Goal: Task Accomplishment & Management: Complete application form

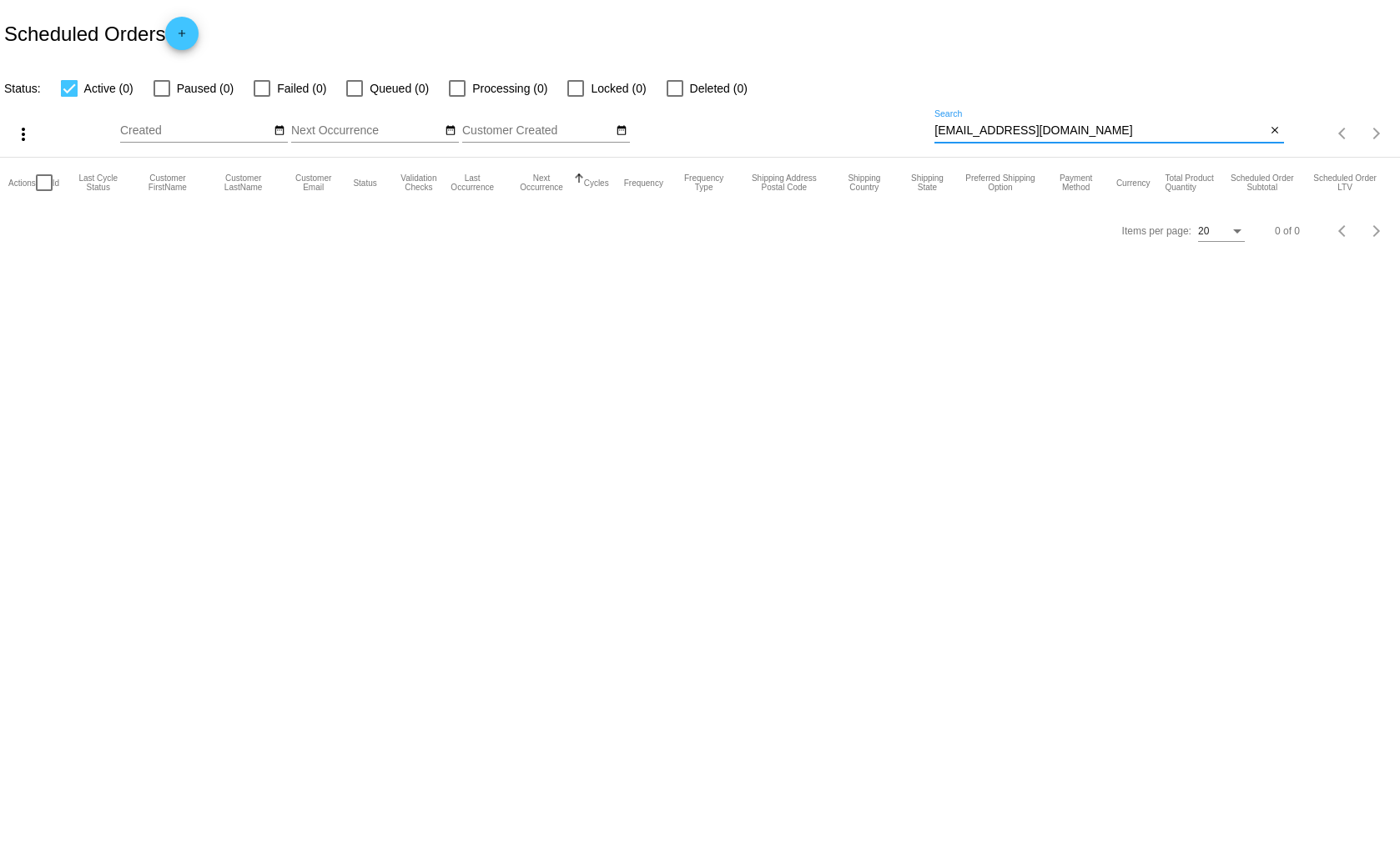
drag, startPoint x: 1068, startPoint y: 131, endPoint x: 931, endPoint y: 137, distance: 137.1
click at [931, 137] on div "more_vert Sep Jan Feb Mar [DATE]" at bounding box center [700, 127] width 1400 height 59
click at [190, 34] on mat-icon "add" at bounding box center [181, 37] width 20 height 20
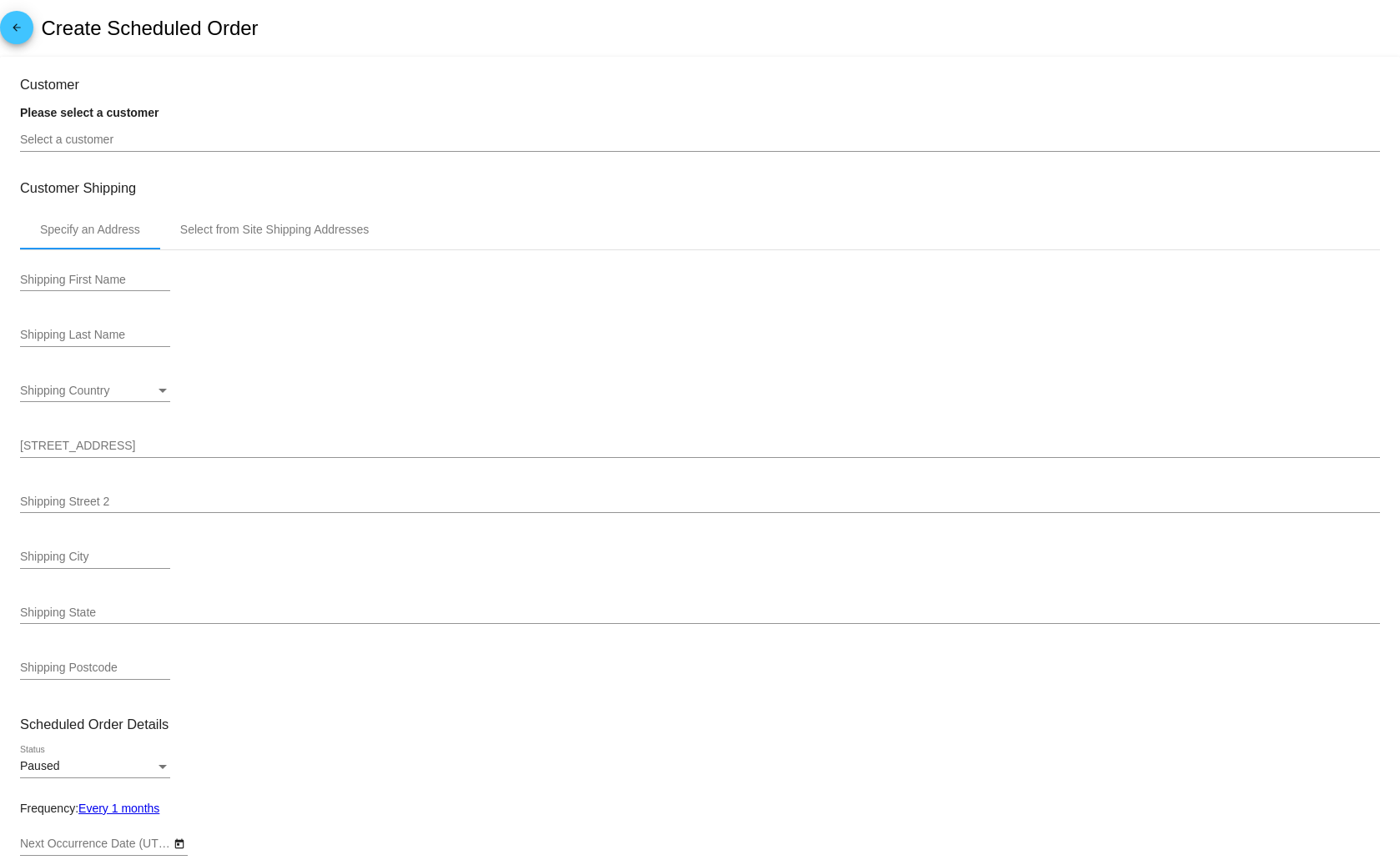
type input "[DATE]"
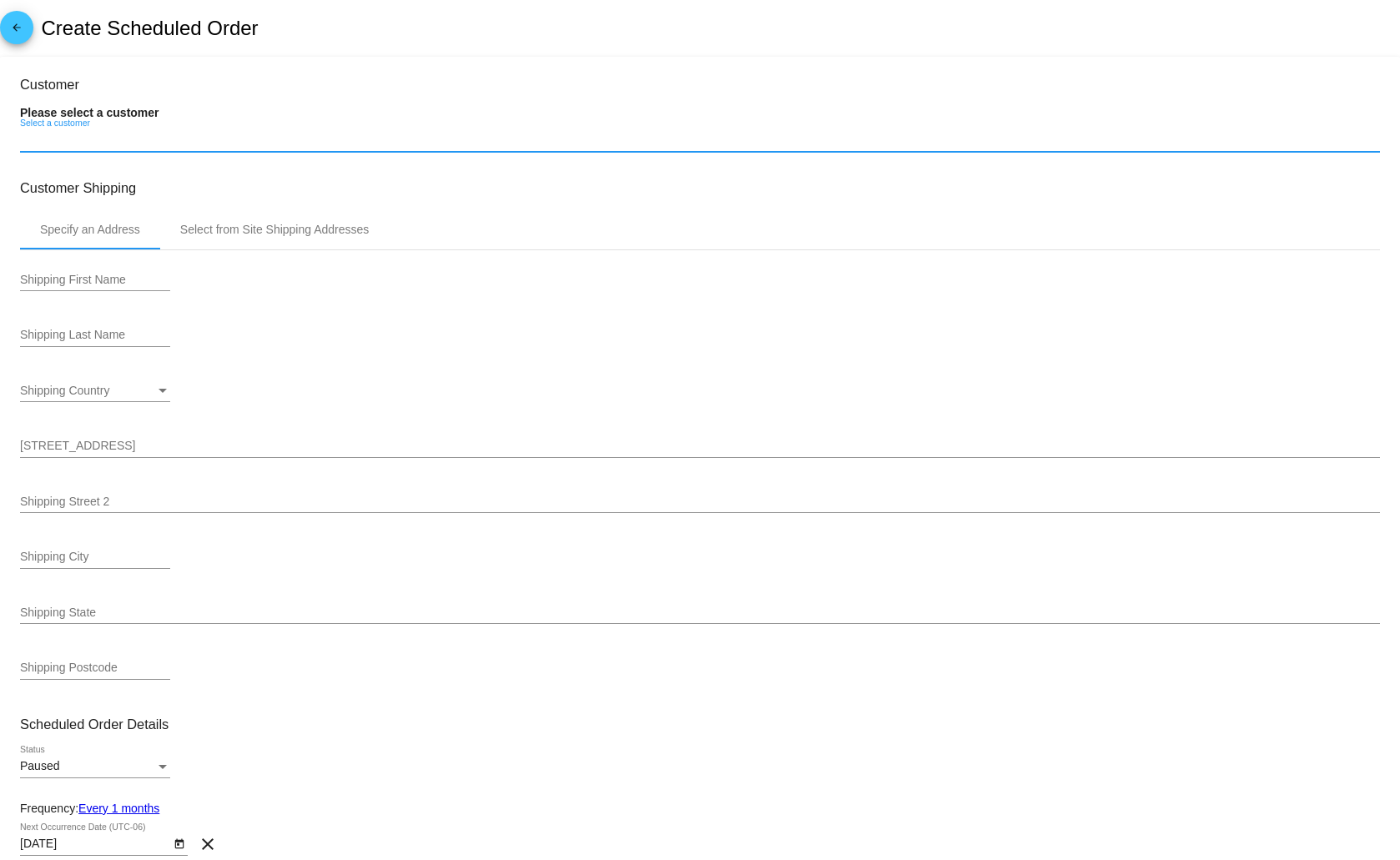
click at [125, 140] on input "Select a customer" at bounding box center [700, 140] width 1359 height 13
click at [152, 143] on input "[PERSON_NAME]" at bounding box center [700, 140] width 1359 height 13
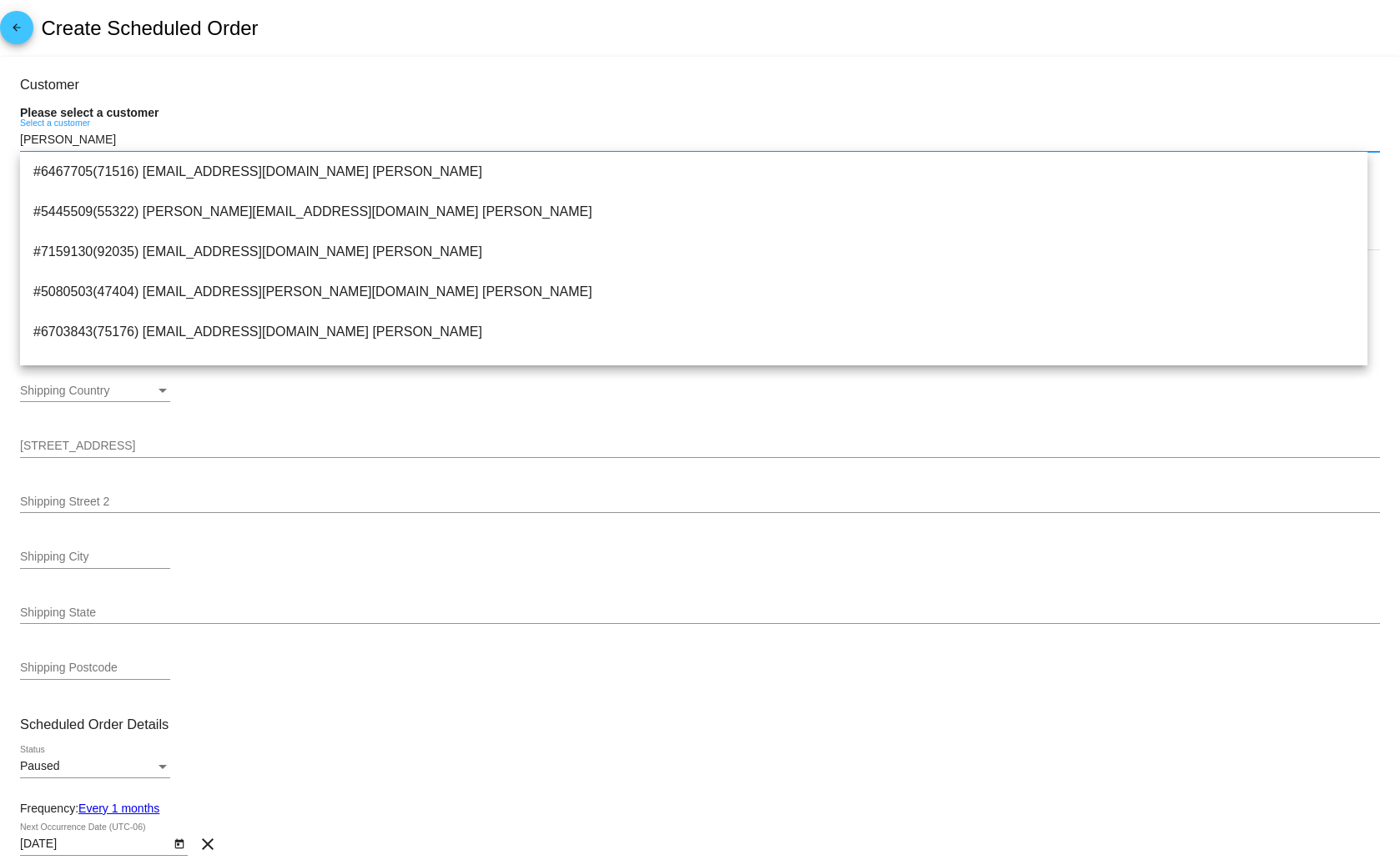
drag, startPoint x: 121, startPoint y: 144, endPoint x: 19, endPoint y: 144, distance: 102.0
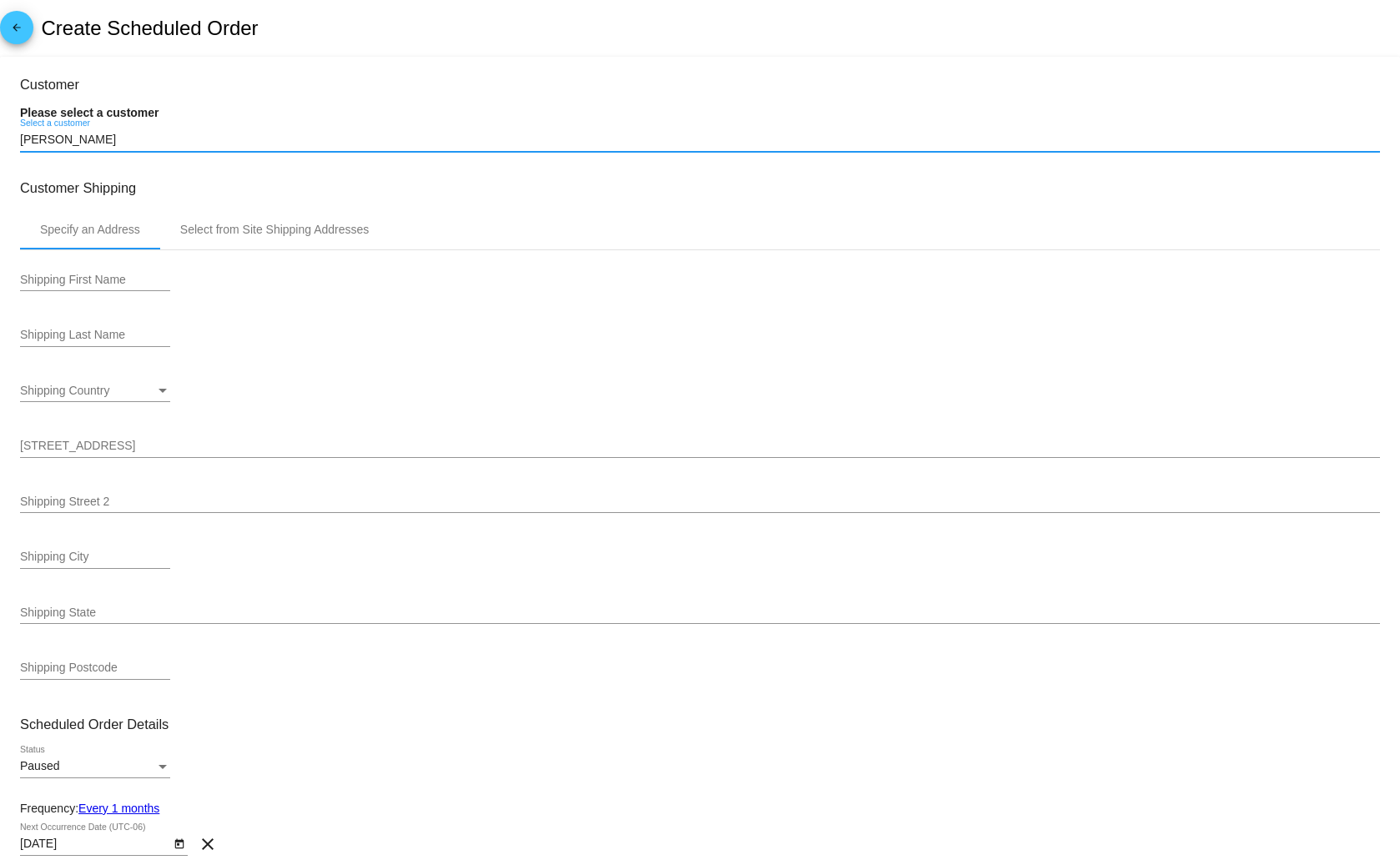
paste input "[EMAIL_ADDRESS][DOMAIN_NAME]"
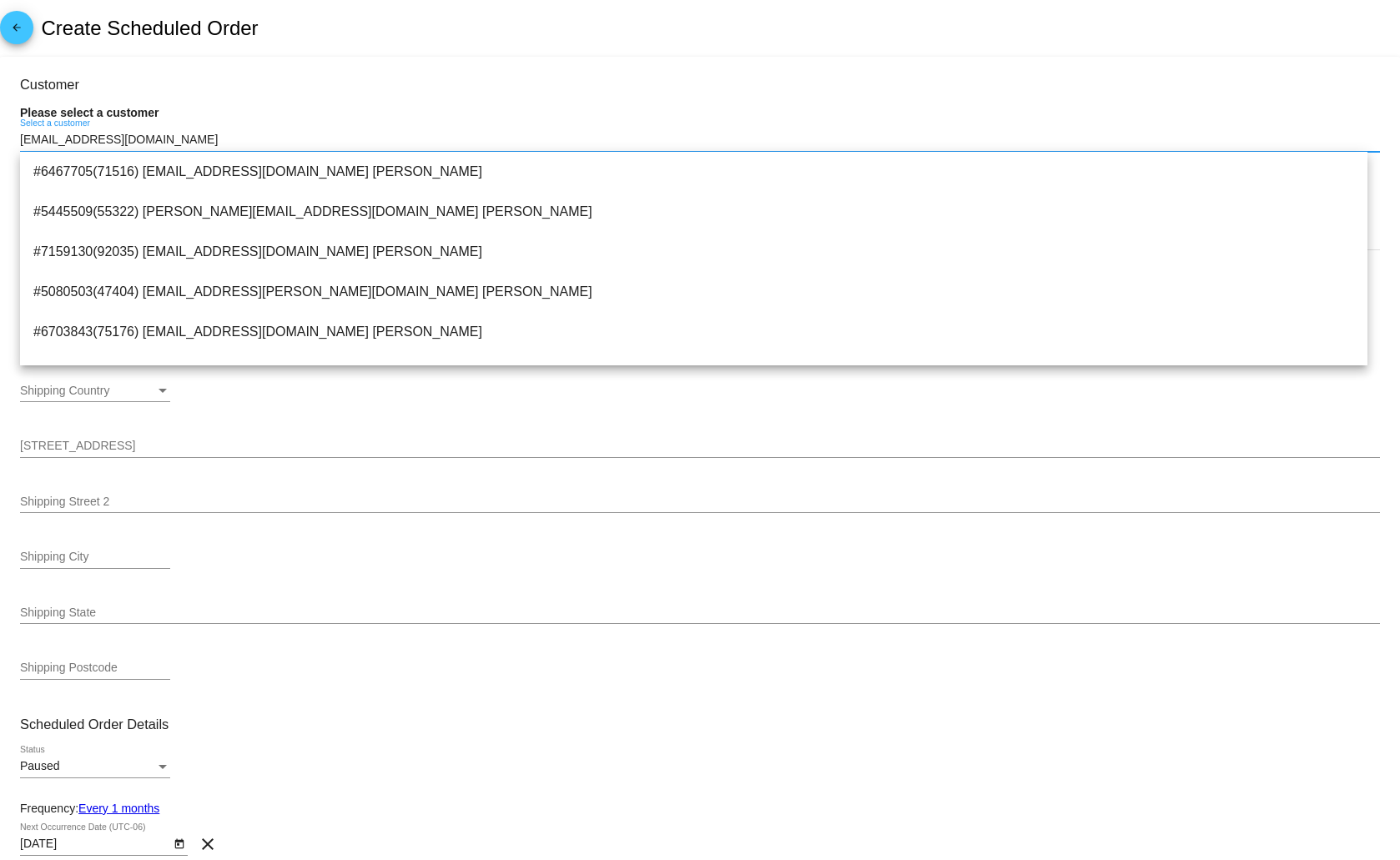
type input "[EMAIL_ADDRESS][DOMAIN_NAME]"
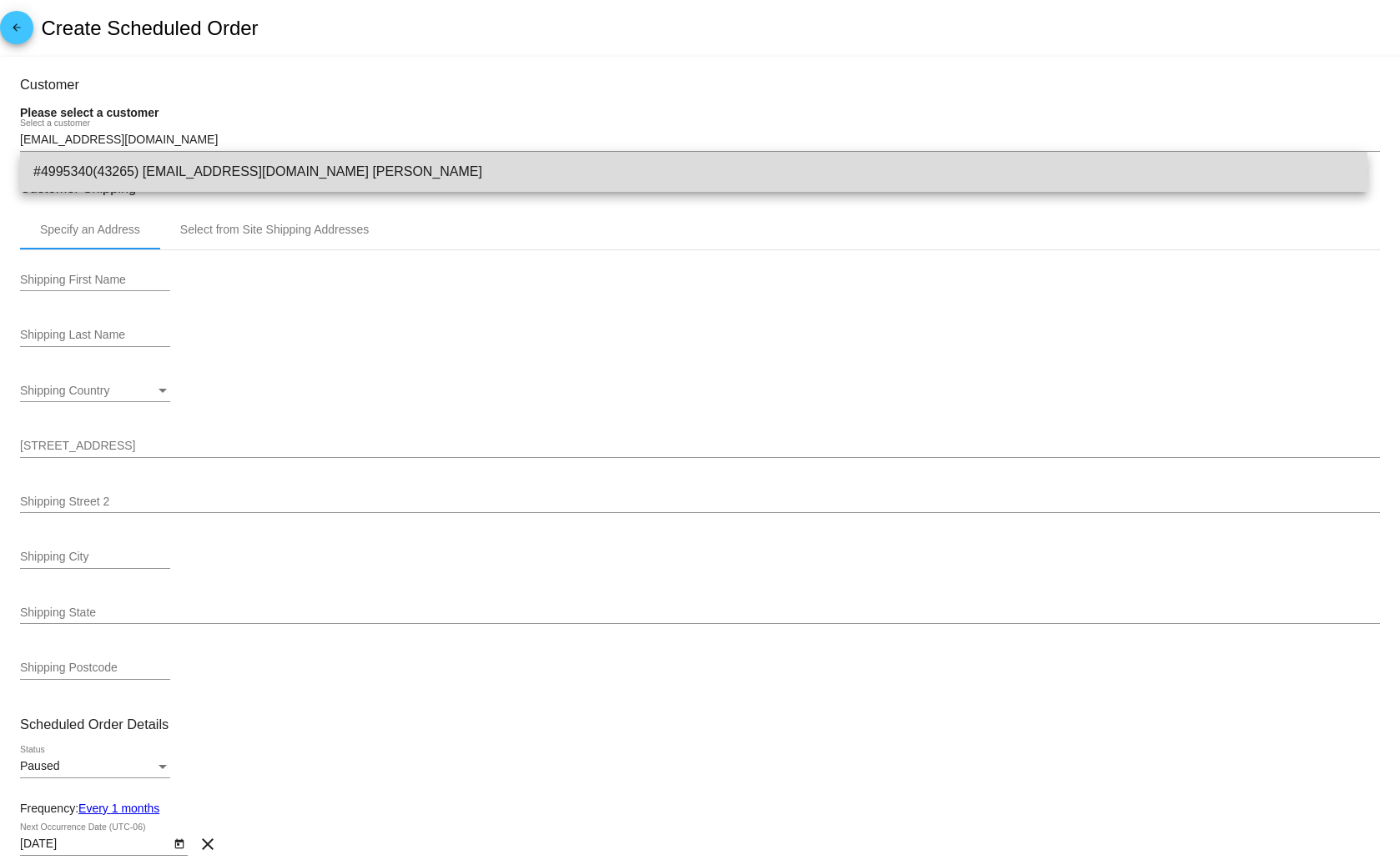
click at [422, 172] on span "#4995340(43265) 8034818170@exceptionalproducts.org Shirley A Robertson" at bounding box center [694, 171] width 1320 height 40
type input "[PERSON_NAME]"
type input "Robertson"
type input "[STREET_ADDRESS]"
type input "Sumter"
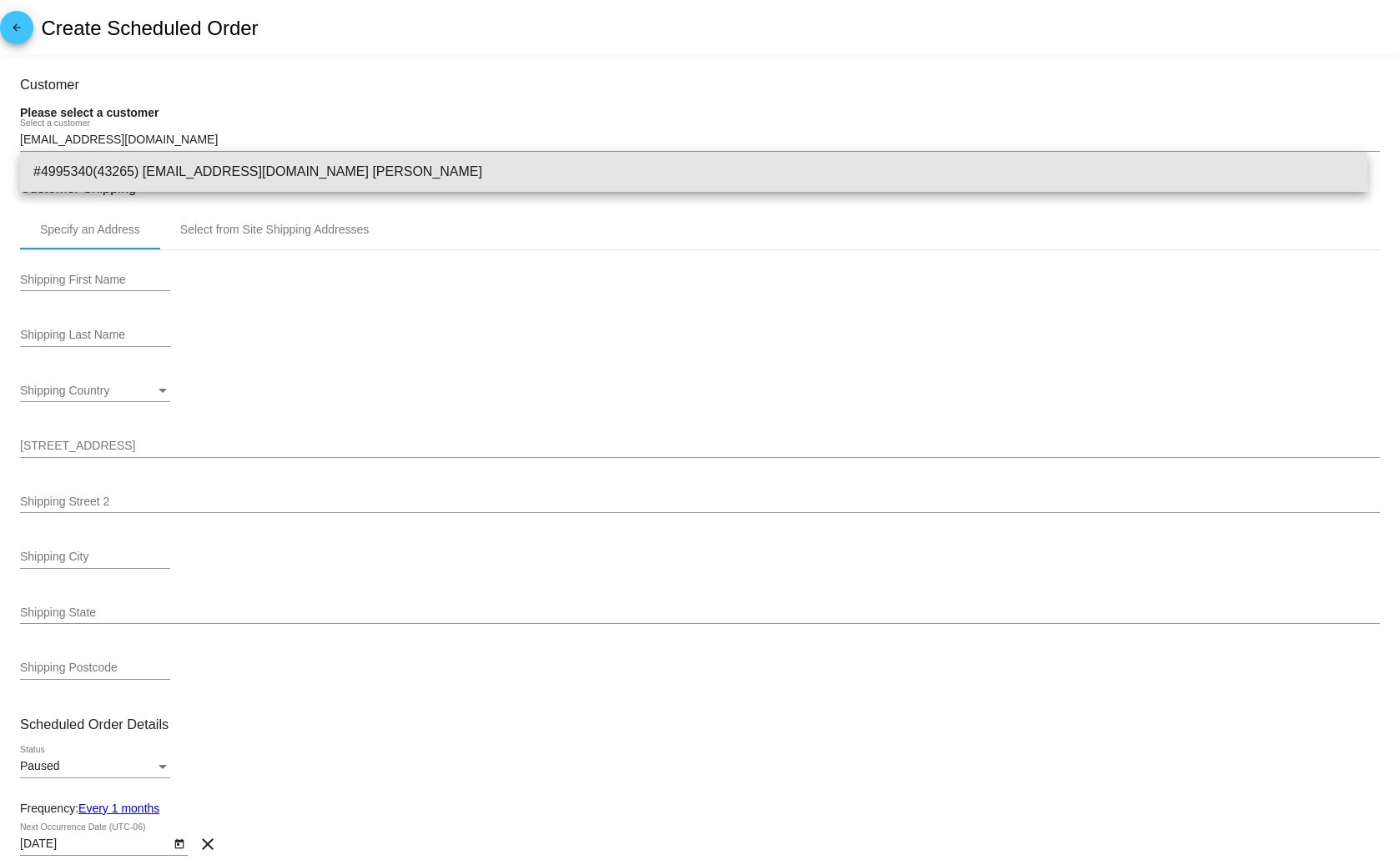
type input "29150"
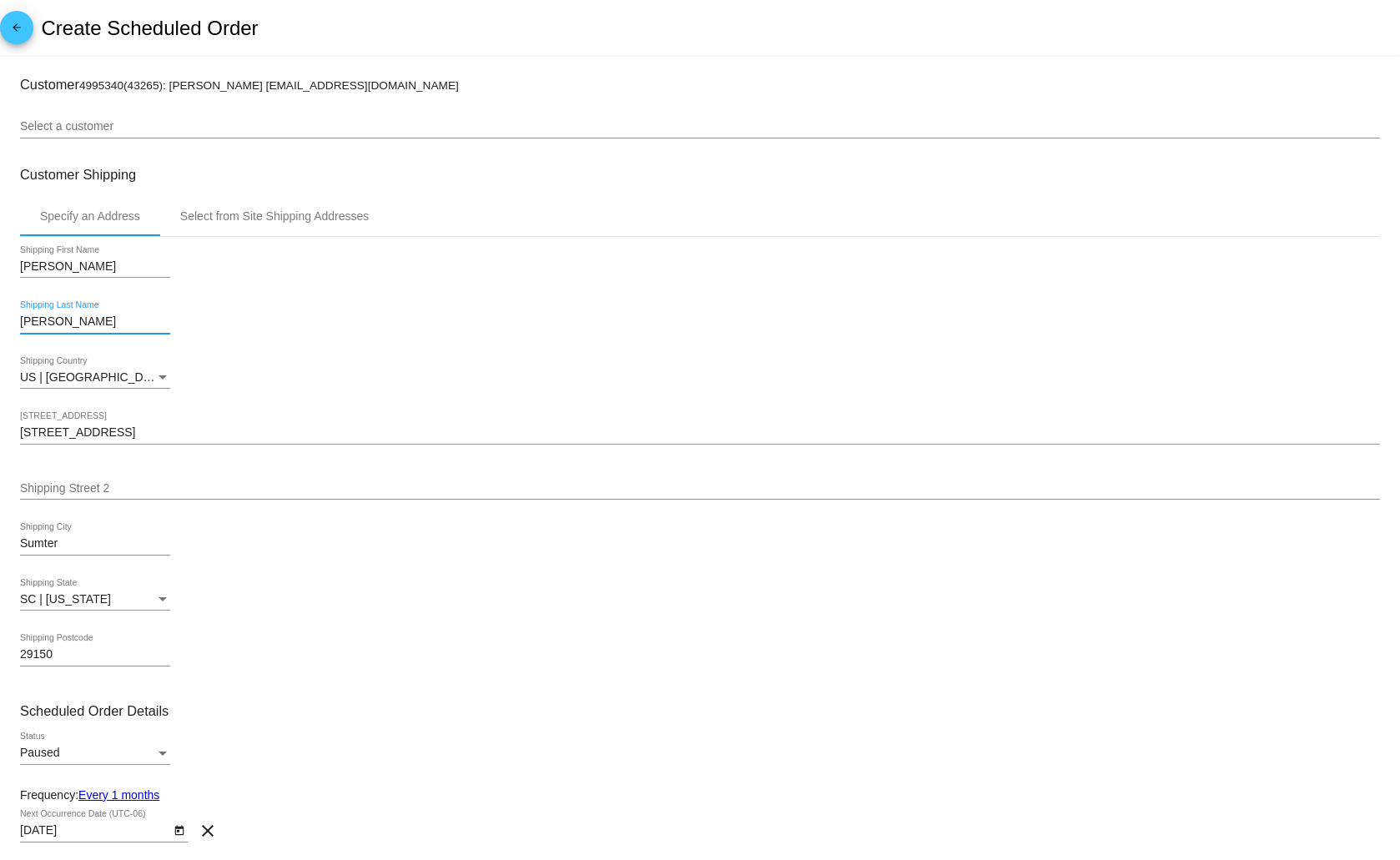
click at [54, 319] on input "Robertson" at bounding box center [95, 322] width 150 height 13
type input "[PERSON_NAME]"
click at [225, 479] on div "Shipping Street 2" at bounding box center [700, 483] width 1359 height 33
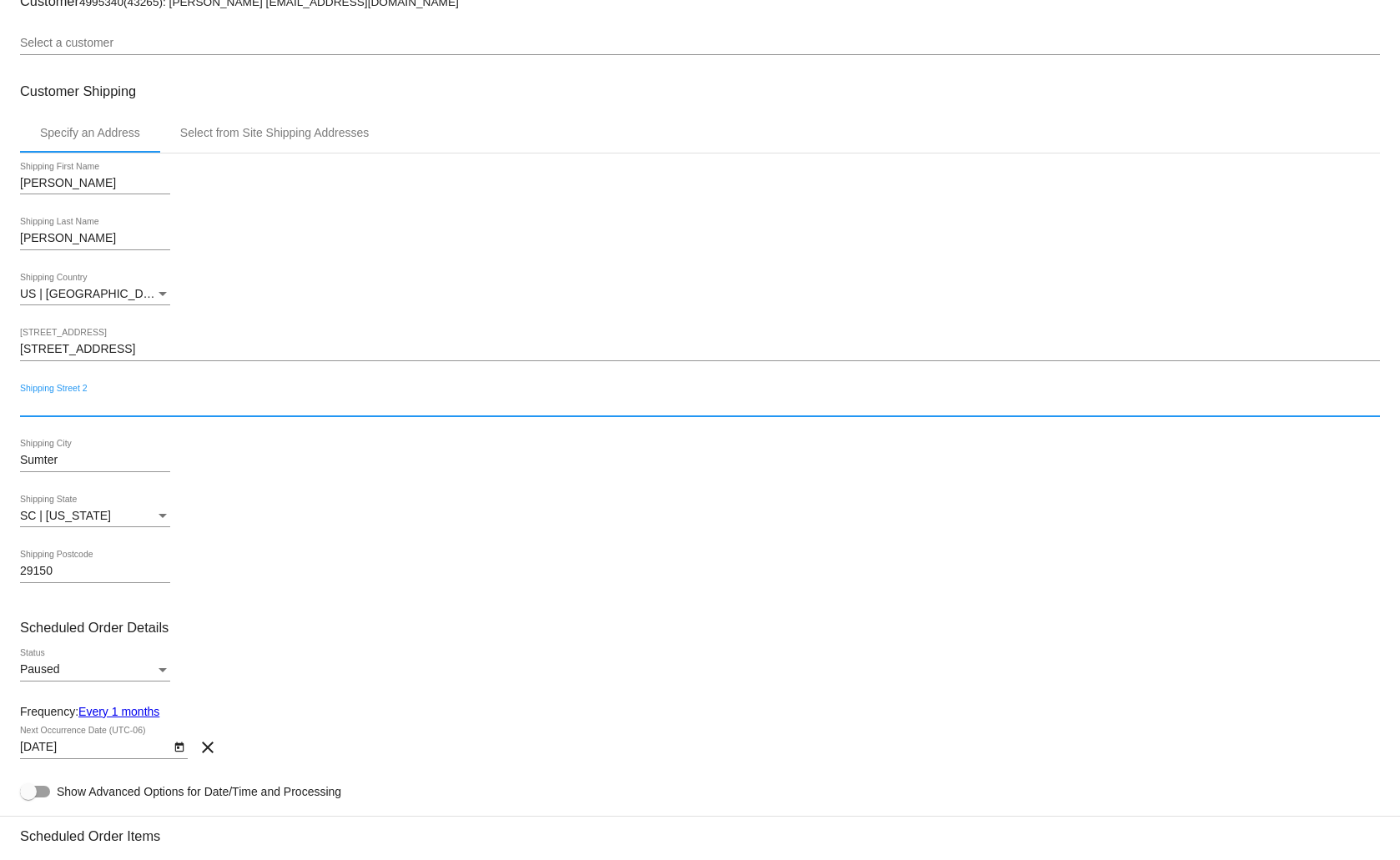
scroll to position [417, 0]
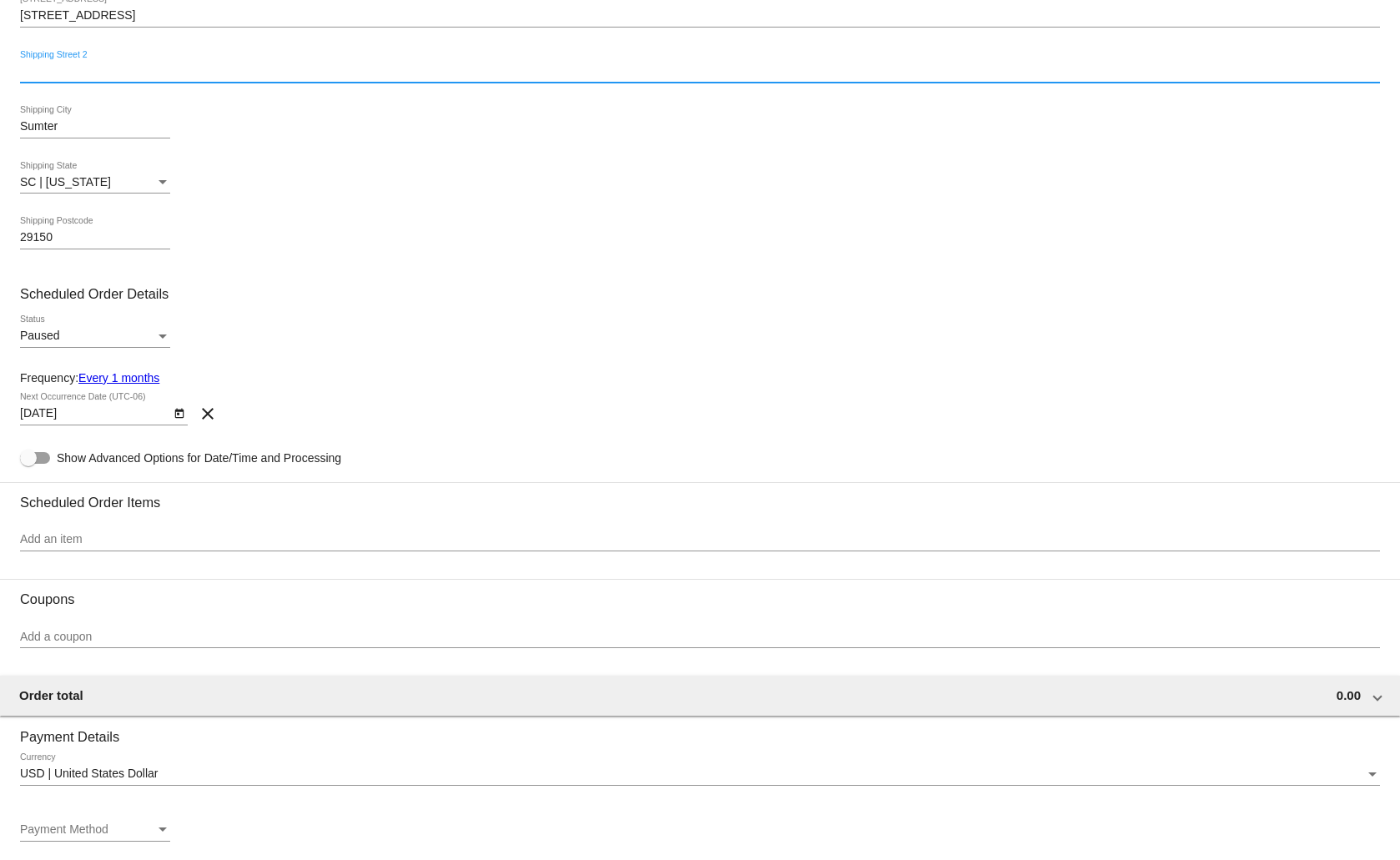
click at [150, 377] on link "Every 1 months" at bounding box center [119, 377] width 81 height 13
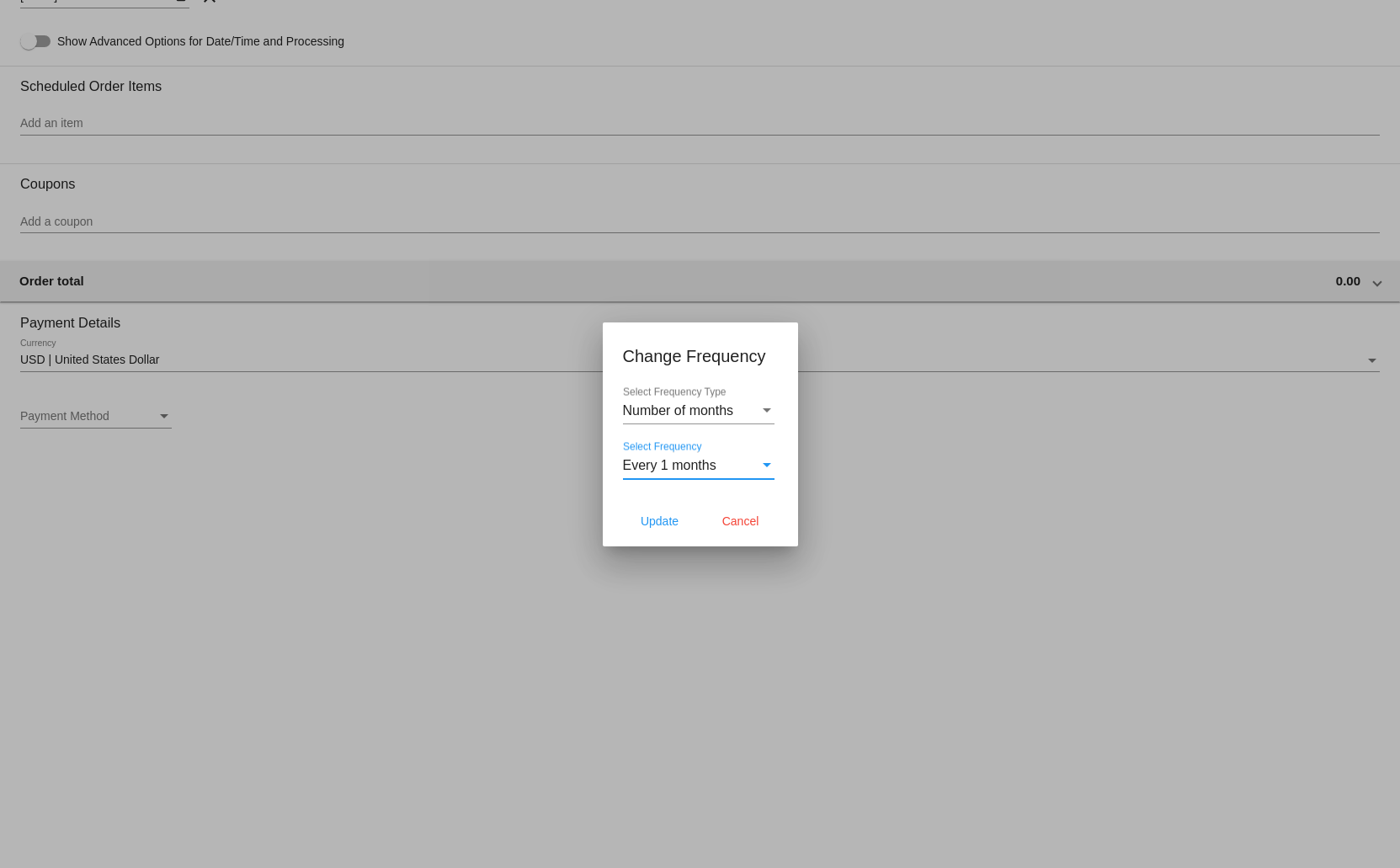
click at [763, 465] on div "Select Frequency" at bounding box center [766, 465] width 8 height 4
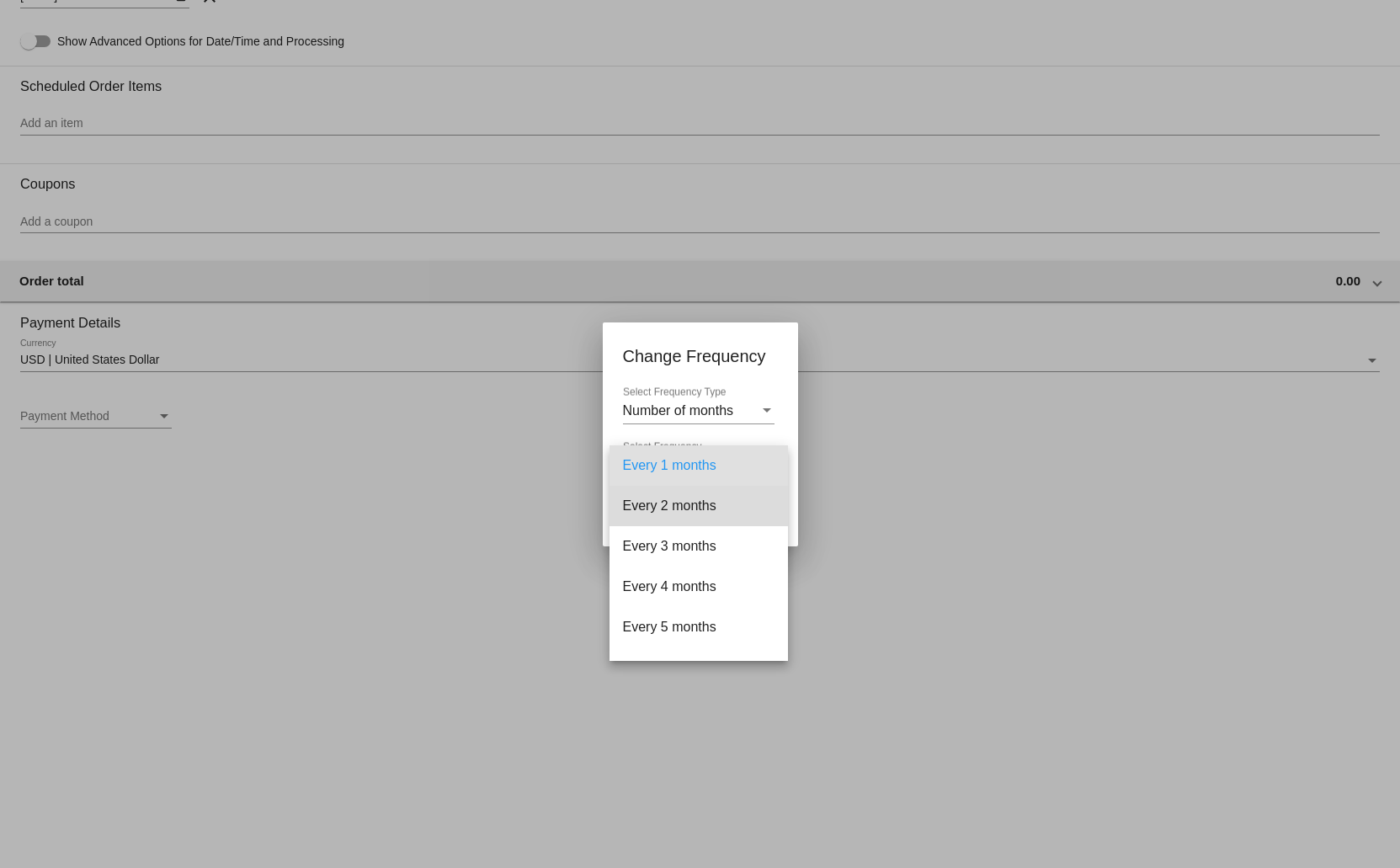
click at [747, 495] on span "Every 2 months" at bounding box center [699, 506] width 152 height 40
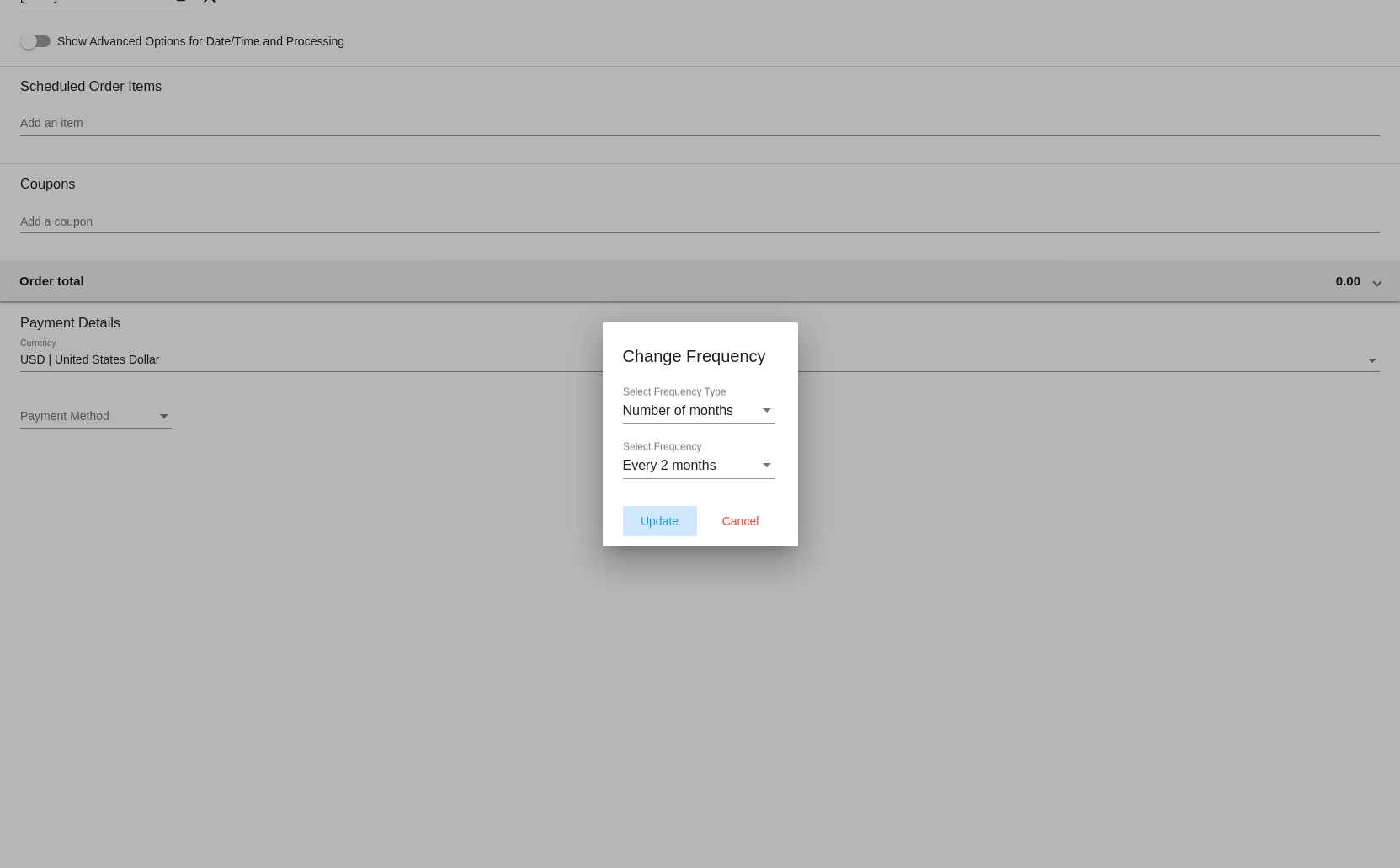
click at [675, 518] on span "Update" at bounding box center [659, 521] width 37 height 13
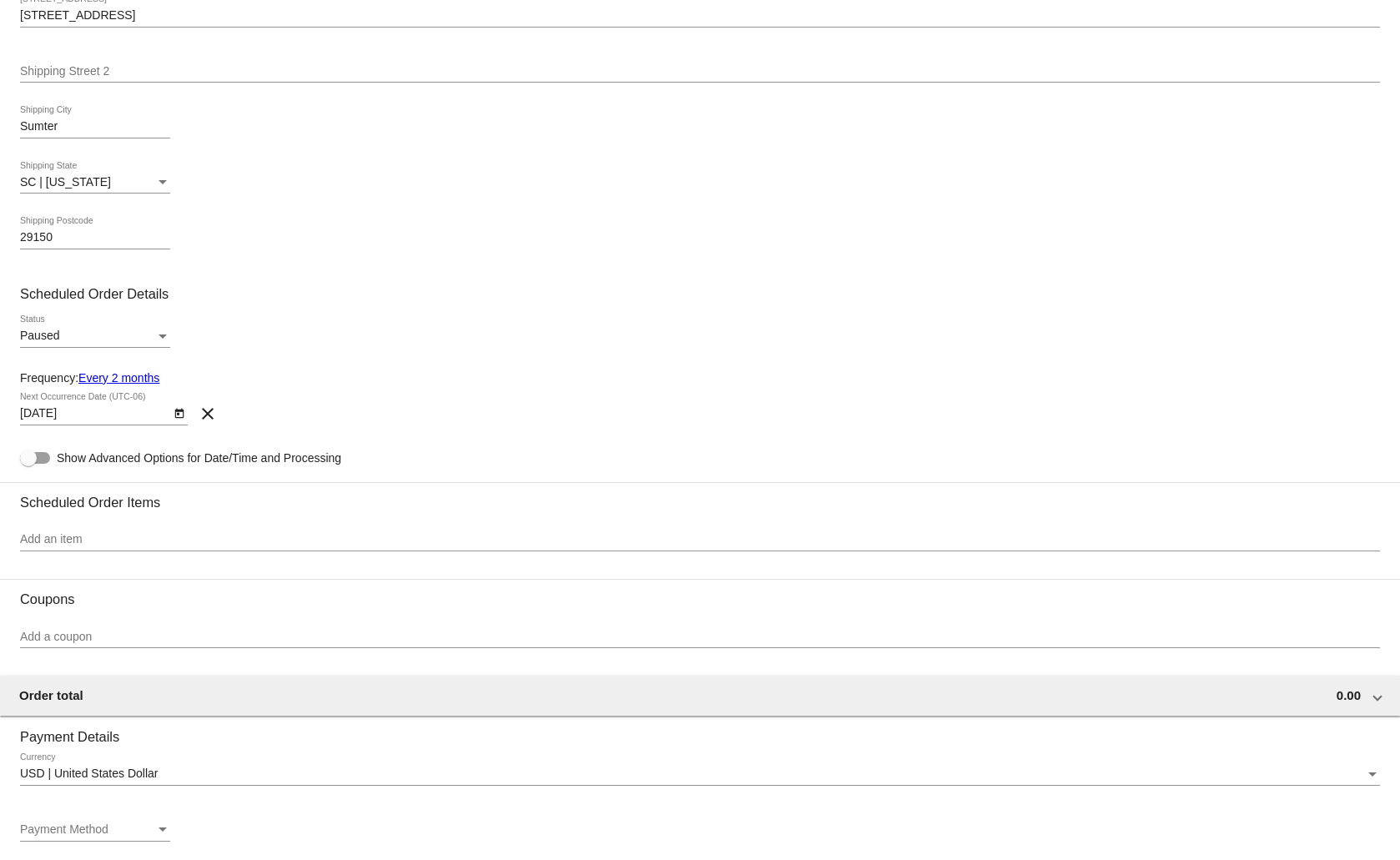
type input "11/24/2025"
click at [162, 333] on div "Status" at bounding box center [163, 336] width 15 height 13
click at [135, 298] on span "Active" at bounding box center [95, 301] width 150 height 35
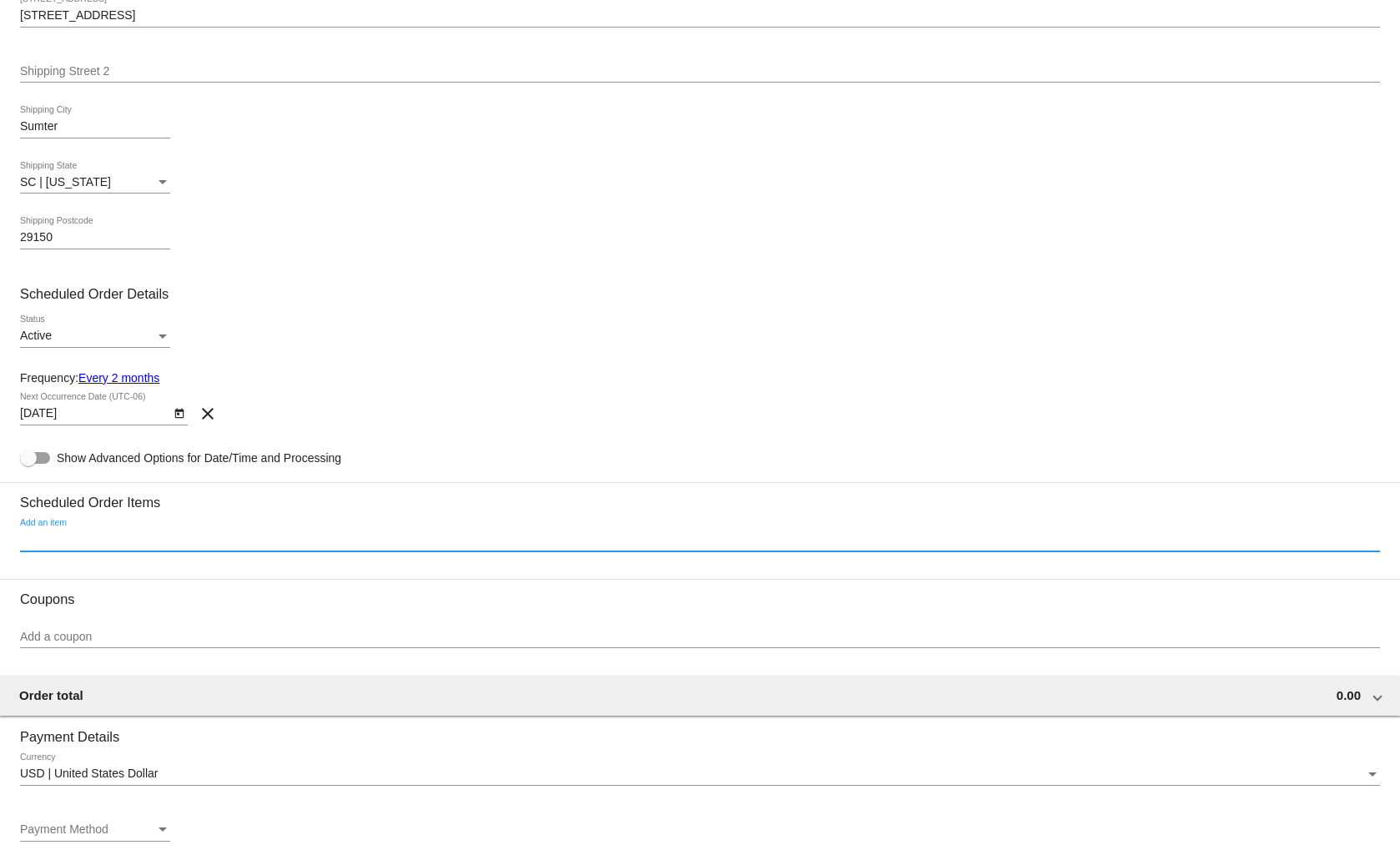
click at [124, 541] on input "Add an item" at bounding box center [700, 539] width 1359 height 13
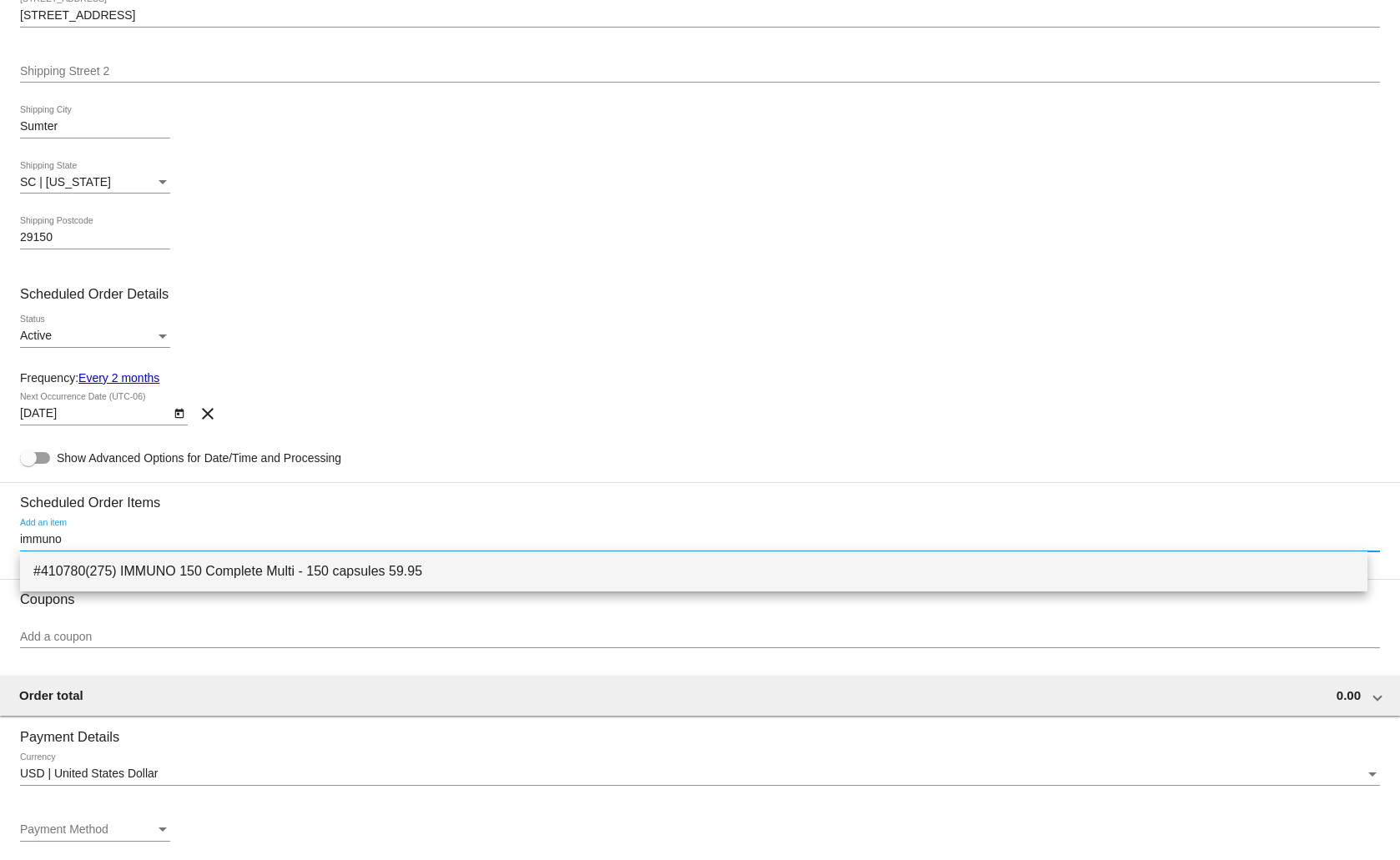
type input "immuno"
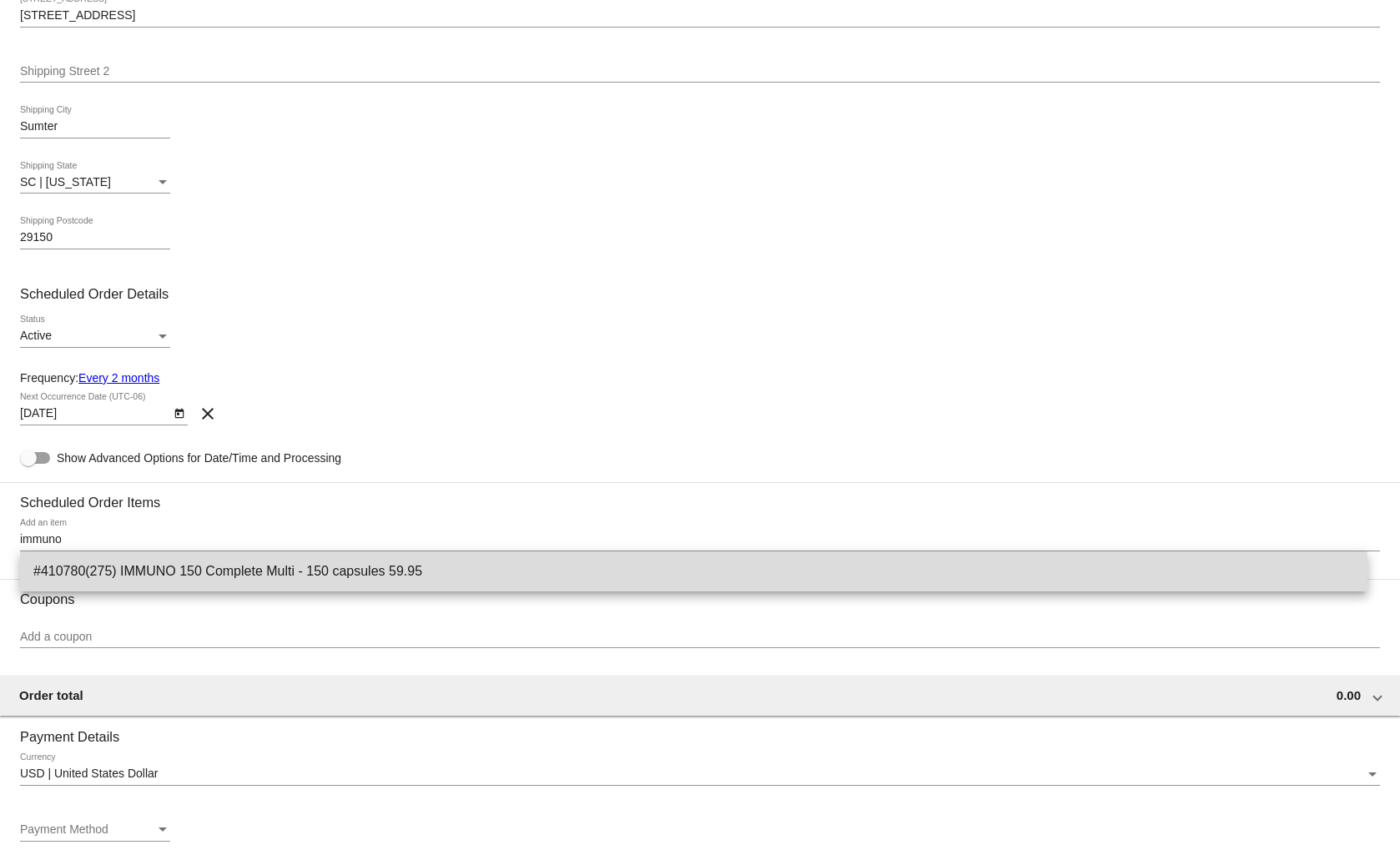
click at [115, 575] on span "#410780(275) IMMUNO 150 Complete Multi - 150 capsules 59.95" at bounding box center [694, 571] width 1320 height 40
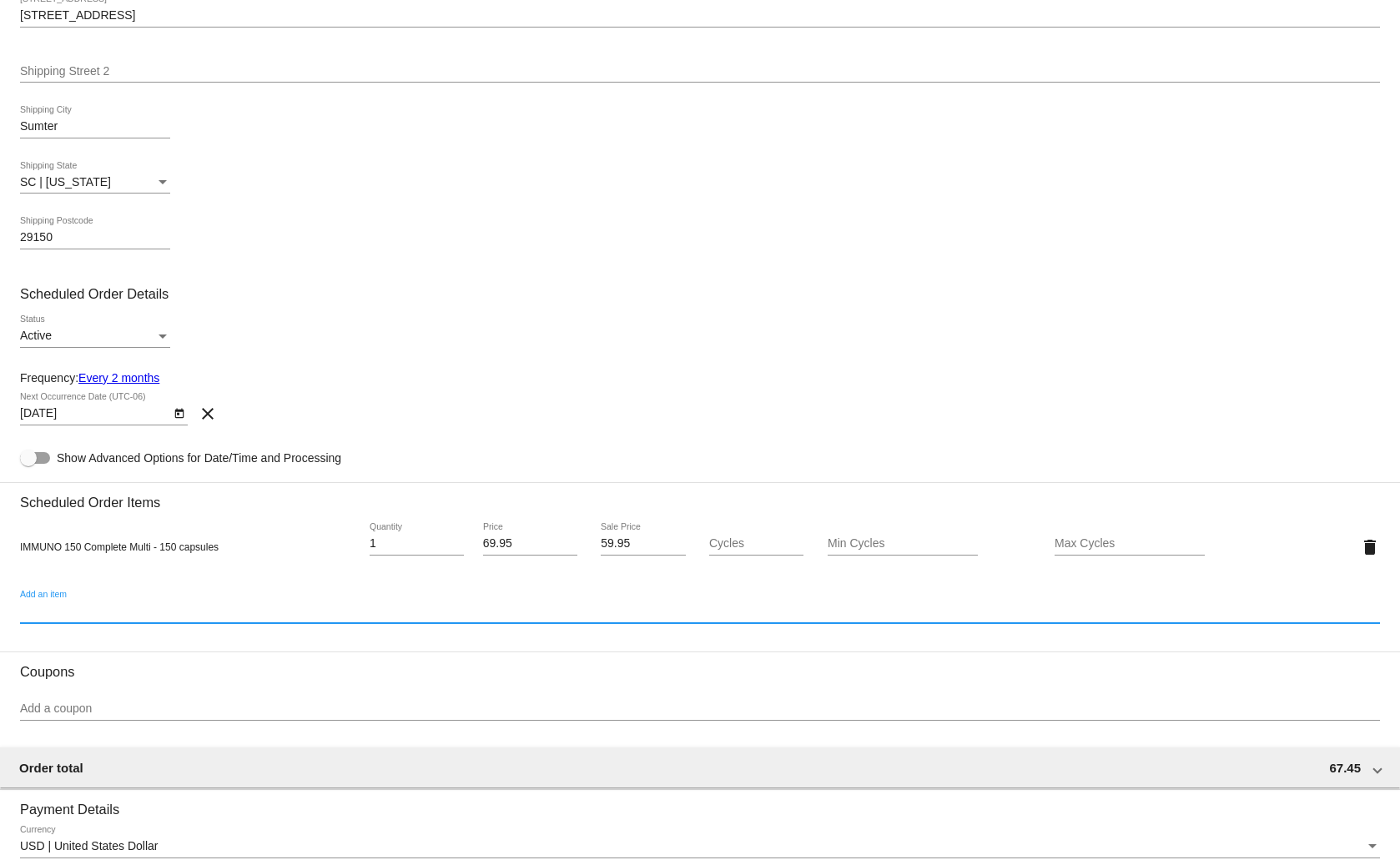
click at [385, 544] on input "1" at bounding box center [416, 544] width 95 height 13
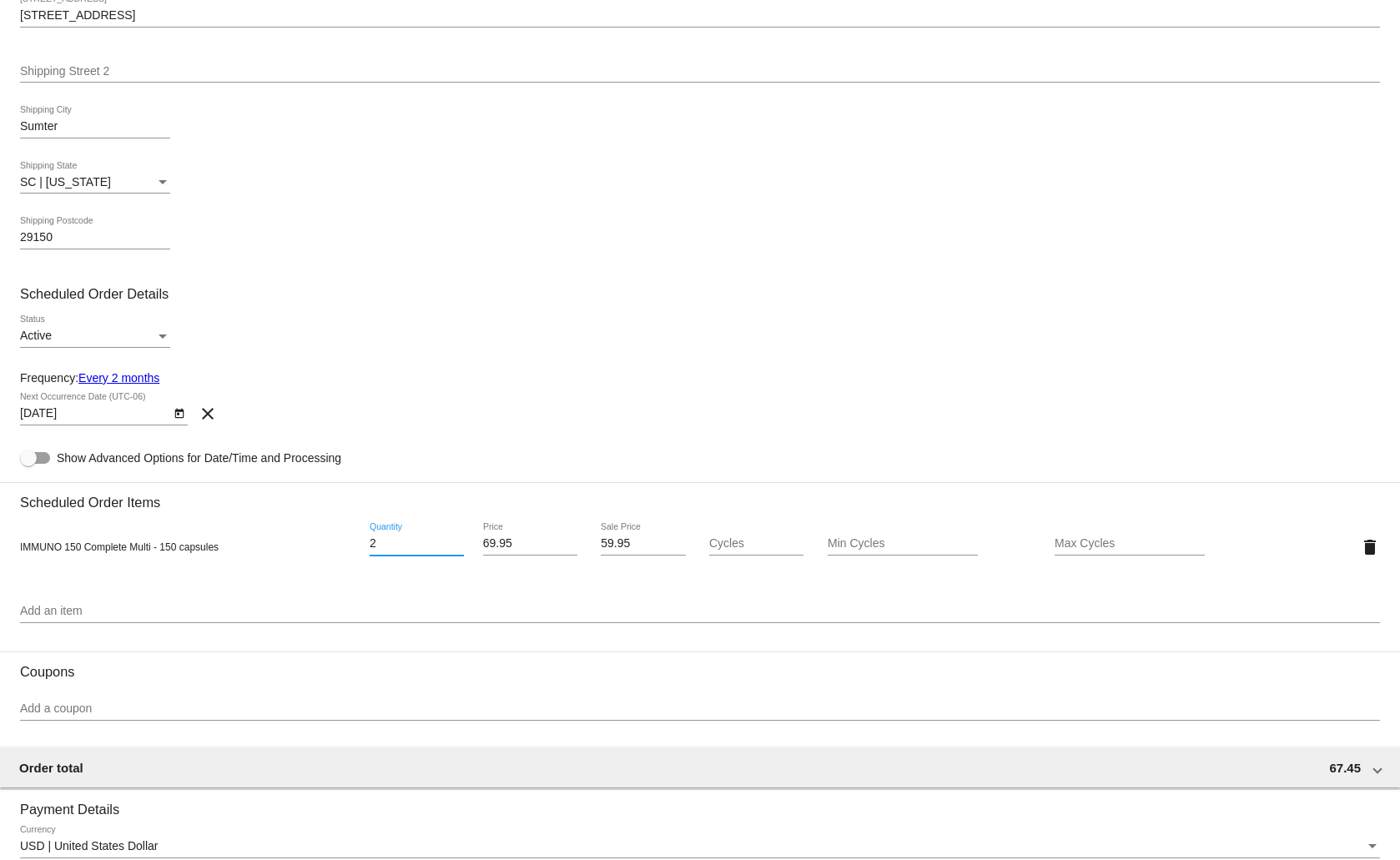
type input "2"
click at [635, 539] on input "59.95" at bounding box center [643, 544] width 85 height 13
type input "55.96"
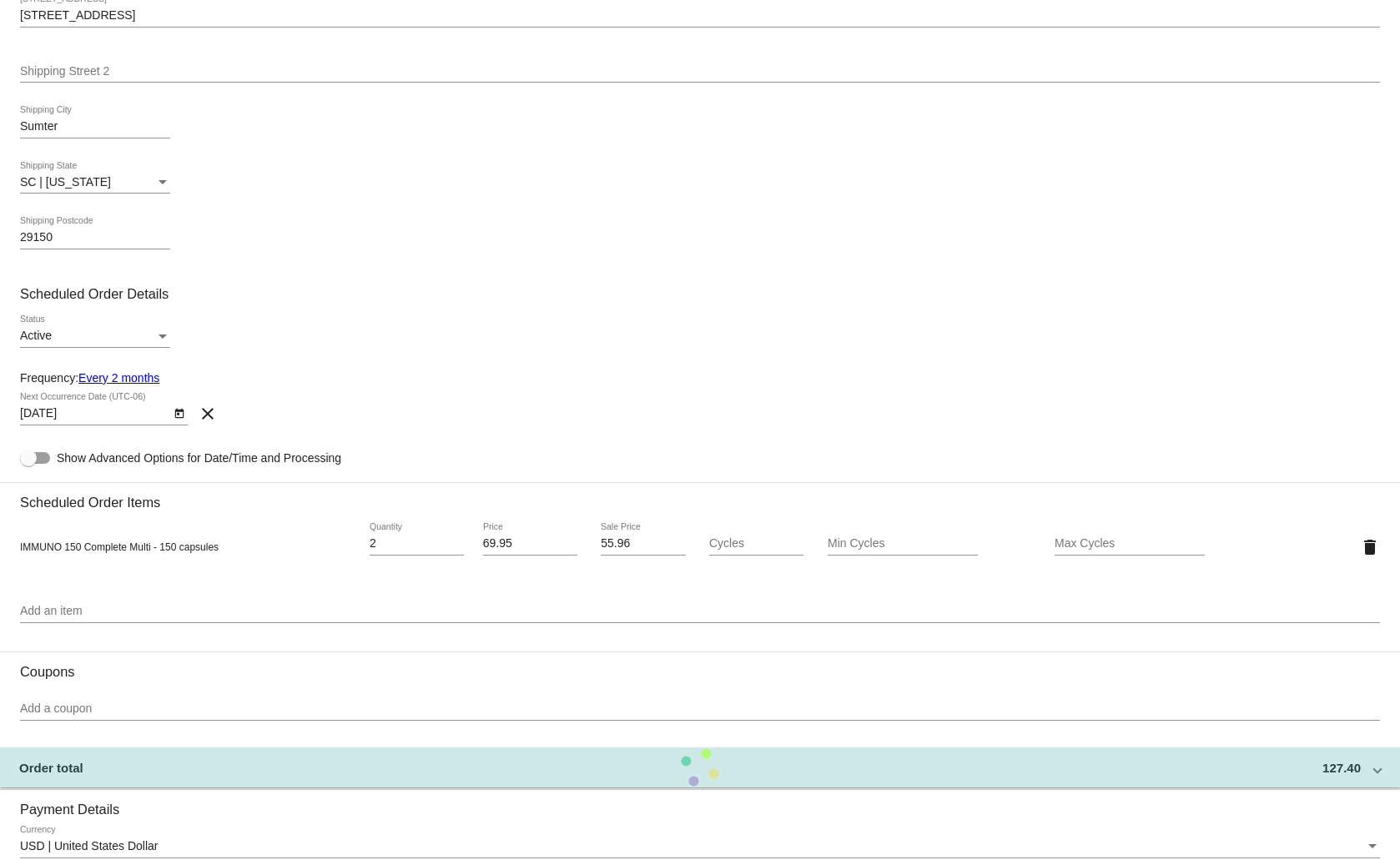
click at [505, 577] on div "IMMUNO 150 Complete Multi - 150 capsules 2 Quantity 69.95 Price 55.96 Sale Pric…" at bounding box center [700, 547] width 1359 height 72
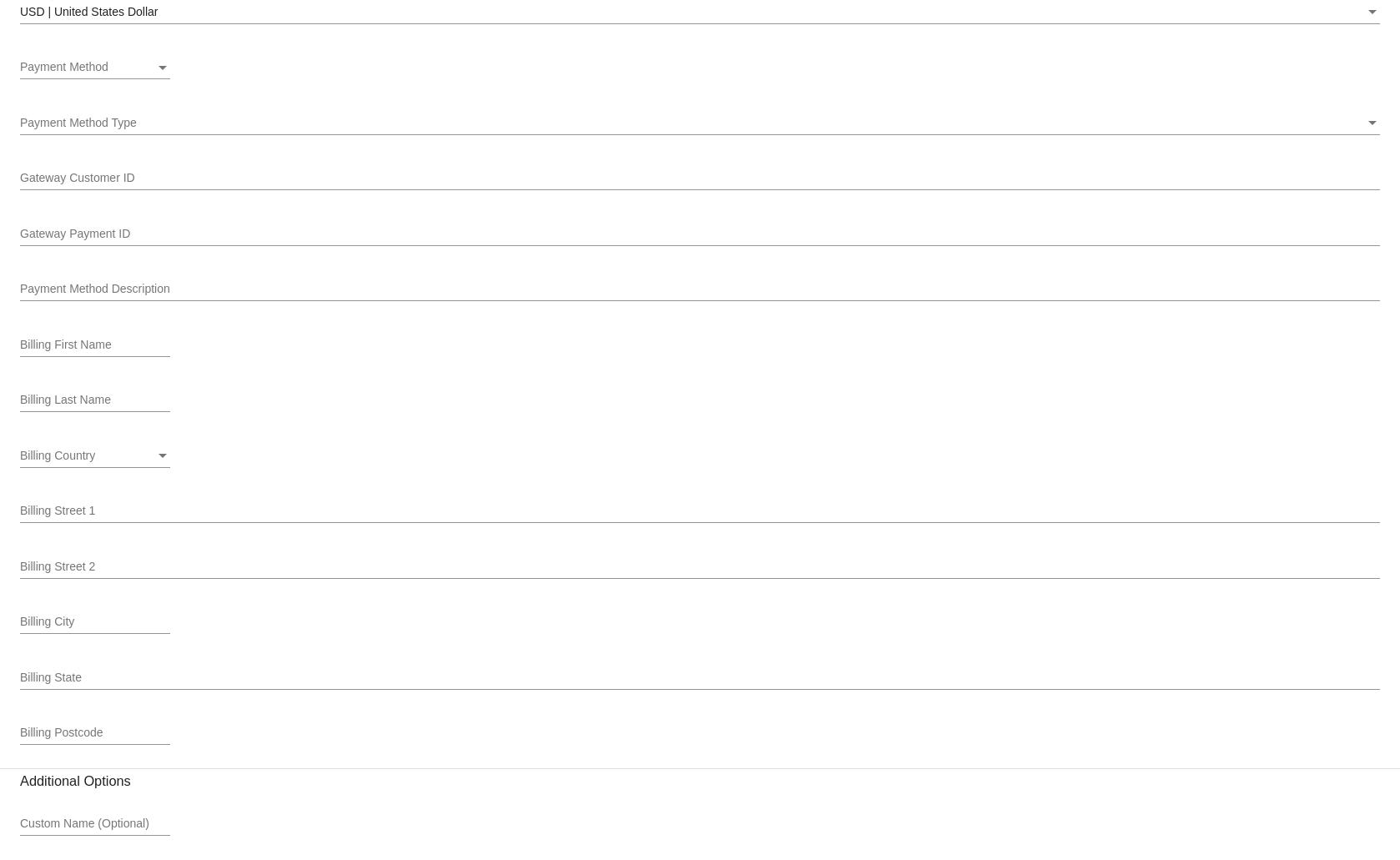
scroll to position [1366, 0]
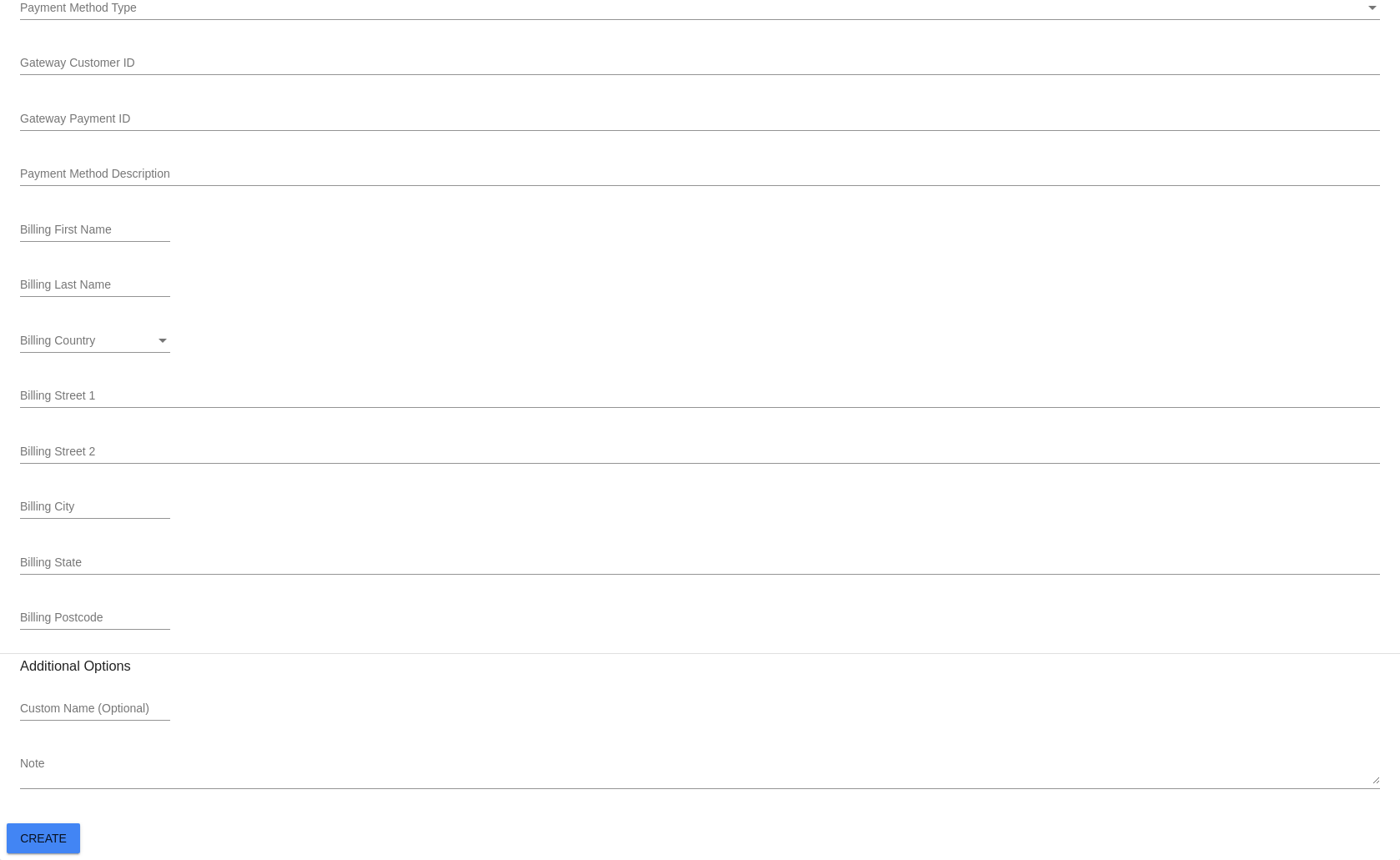
click at [42, 828] on button "Create" at bounding box center [43, 838] width 73 height 30
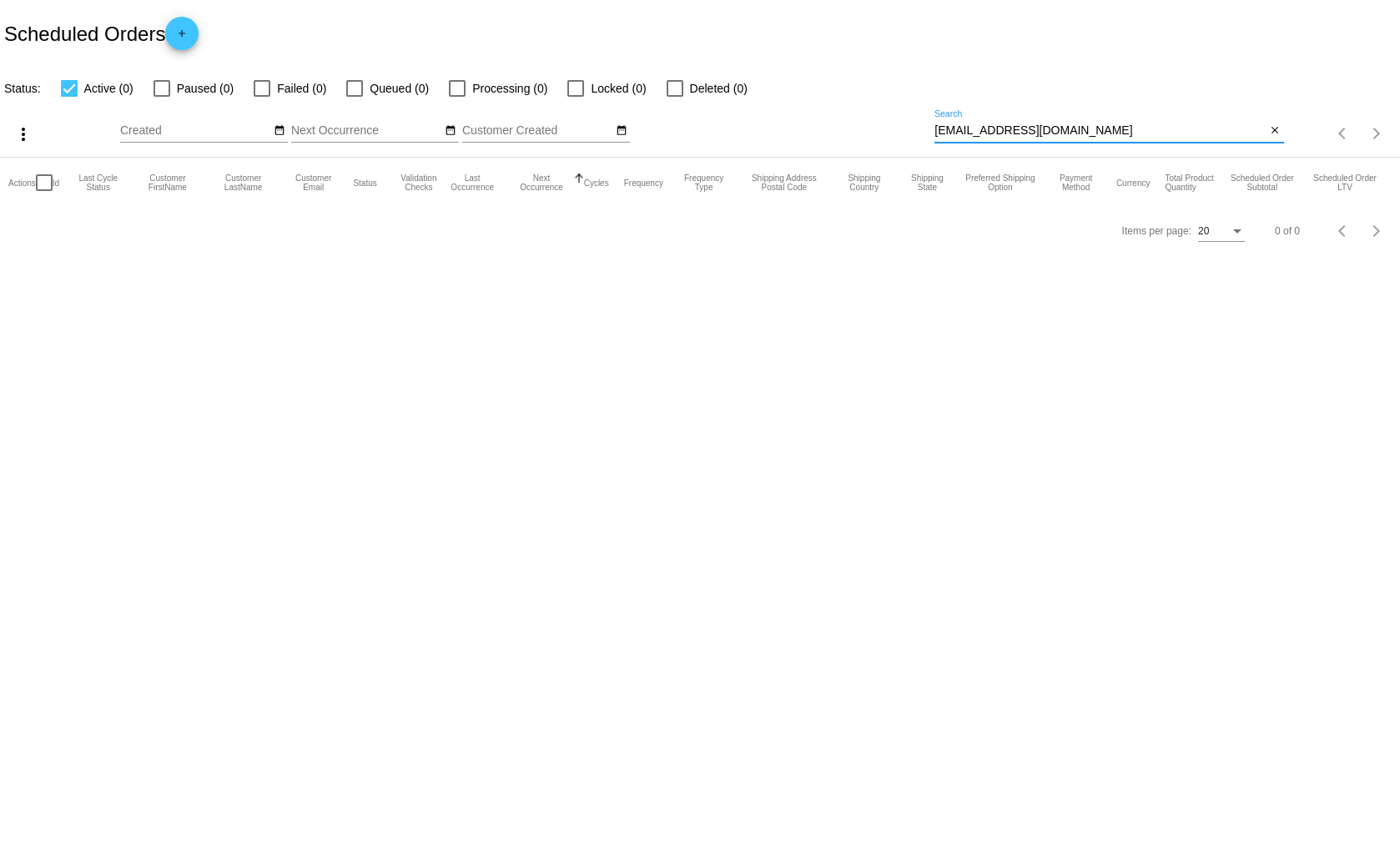
drag, startPoint x: 1080, startPoint y: 126, endPoint x: 933, endPoint y: 136, distance: 147.3
click at [933, 136] on div "more_vert Sep Jan Feb Mar [DATE]" at bounding box center [700, 127] width 1400 height 59
paste input "[EMAIL_ADDRESS][DOMAIN_NAME]"
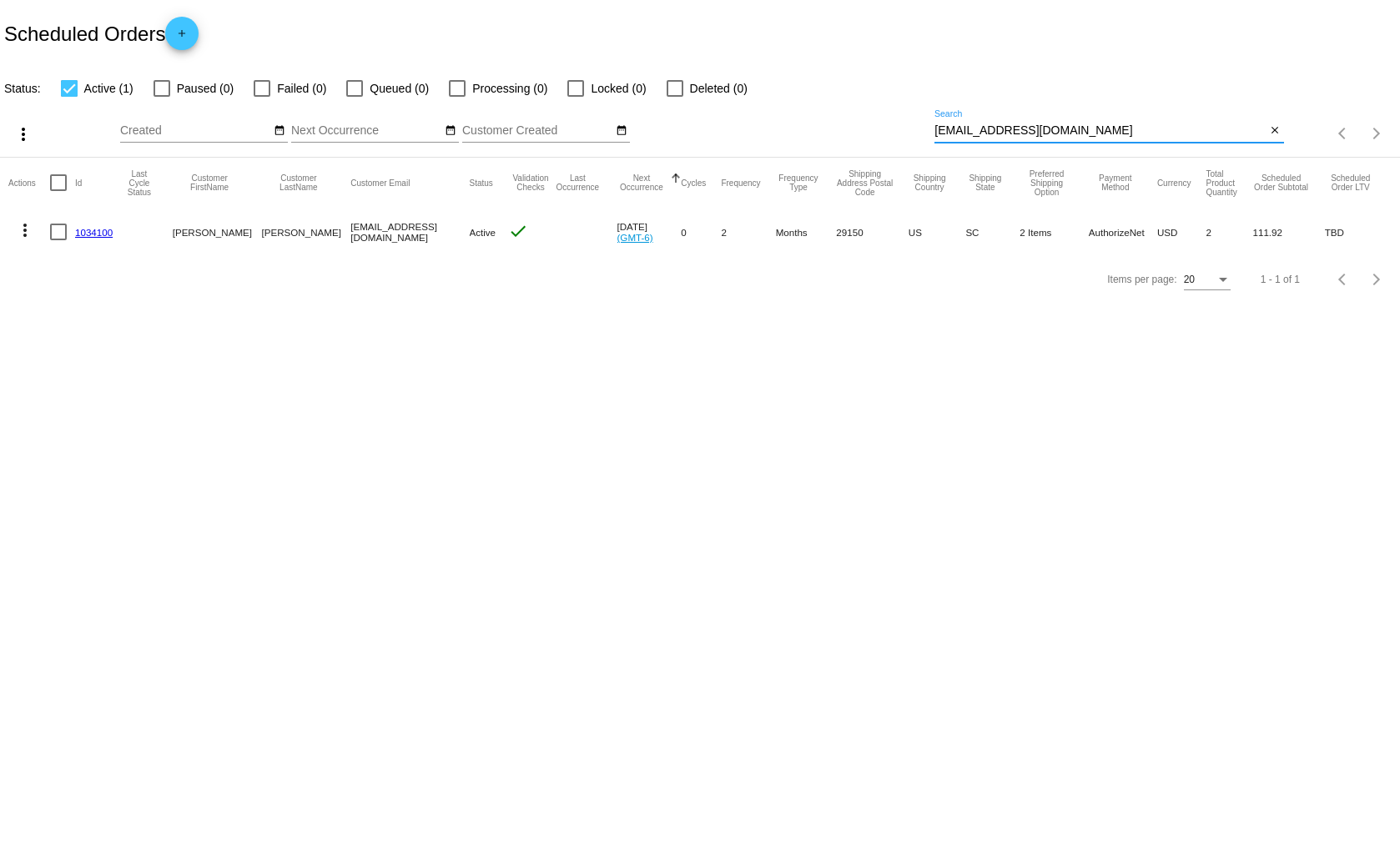
type input "[EMAIL_ADDRESS][DOMAIN_NAME]"
click at [21, 228] on mat-icon "more_vert" at bounding box center [25, 230] width 20 height 20
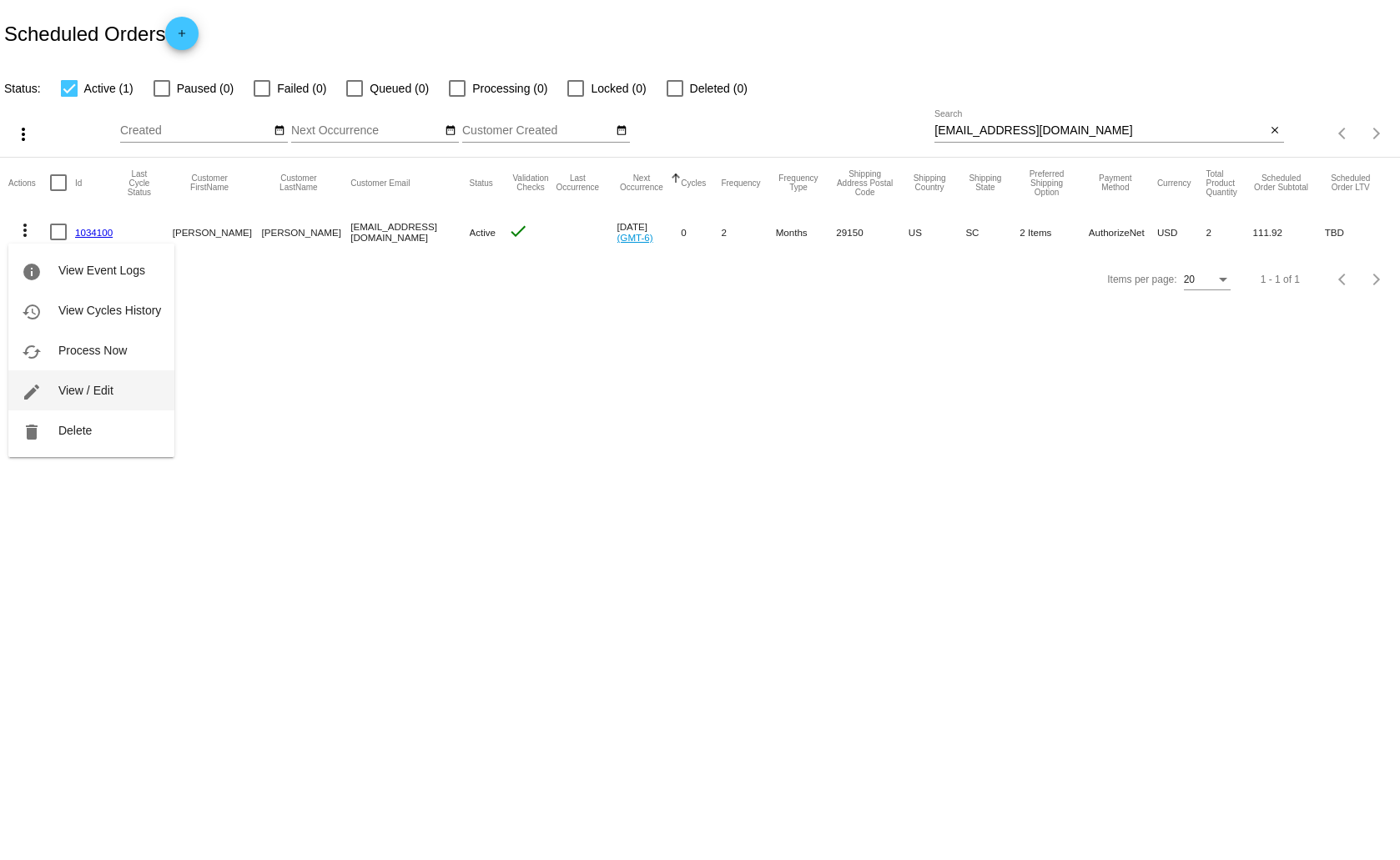
click at [64, 380] on button "edit View / Edit" at bounding box center [91, 390] width 166 height 40
click at [19, 222] on mat-icon "more_vert" at bounding box center [25, 230] width 20 height 20
click at [101, 394] on span "View / Edit" at bounding box center [86, 390] width 55 height 13
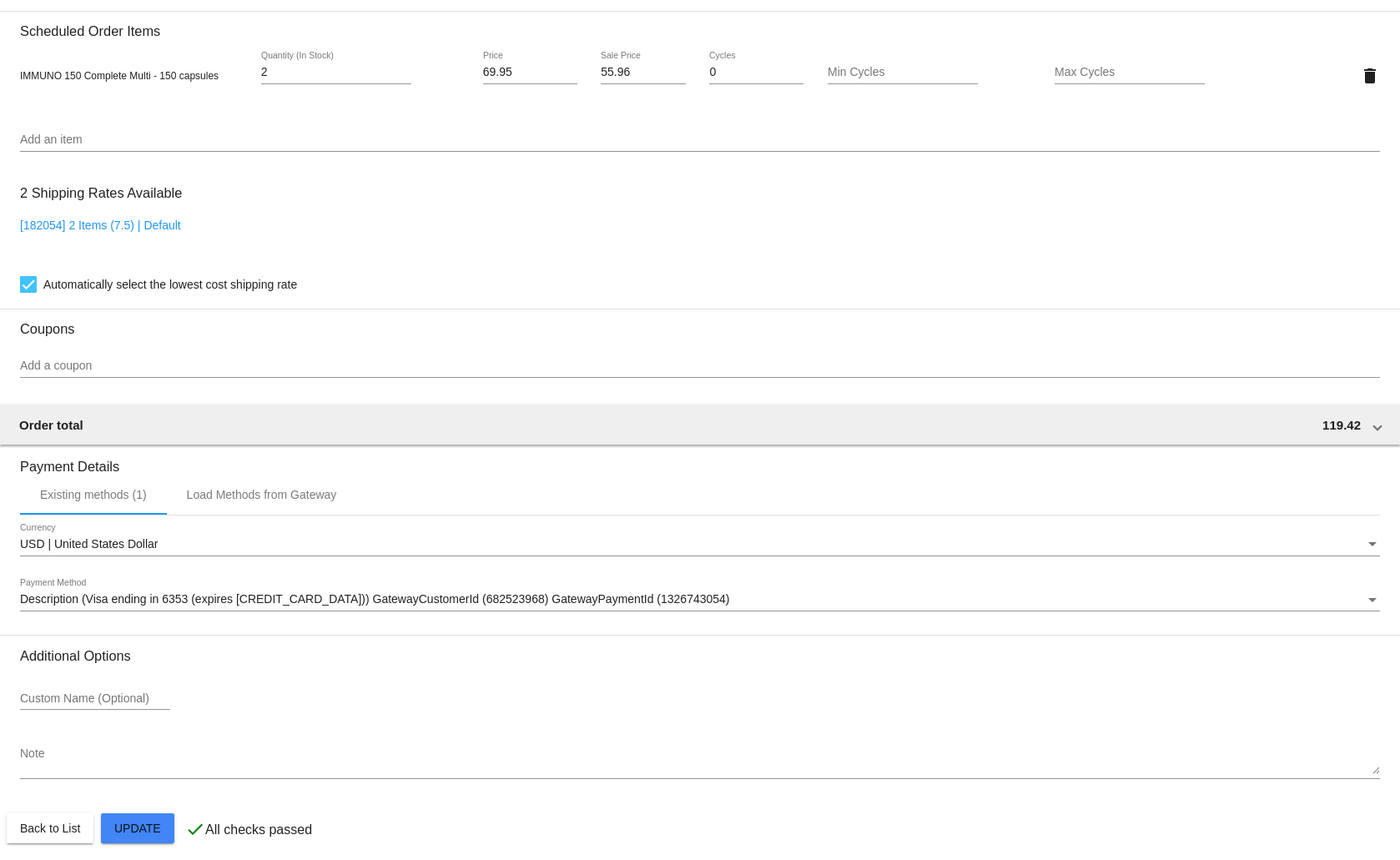
scroll to position [1011, 0]
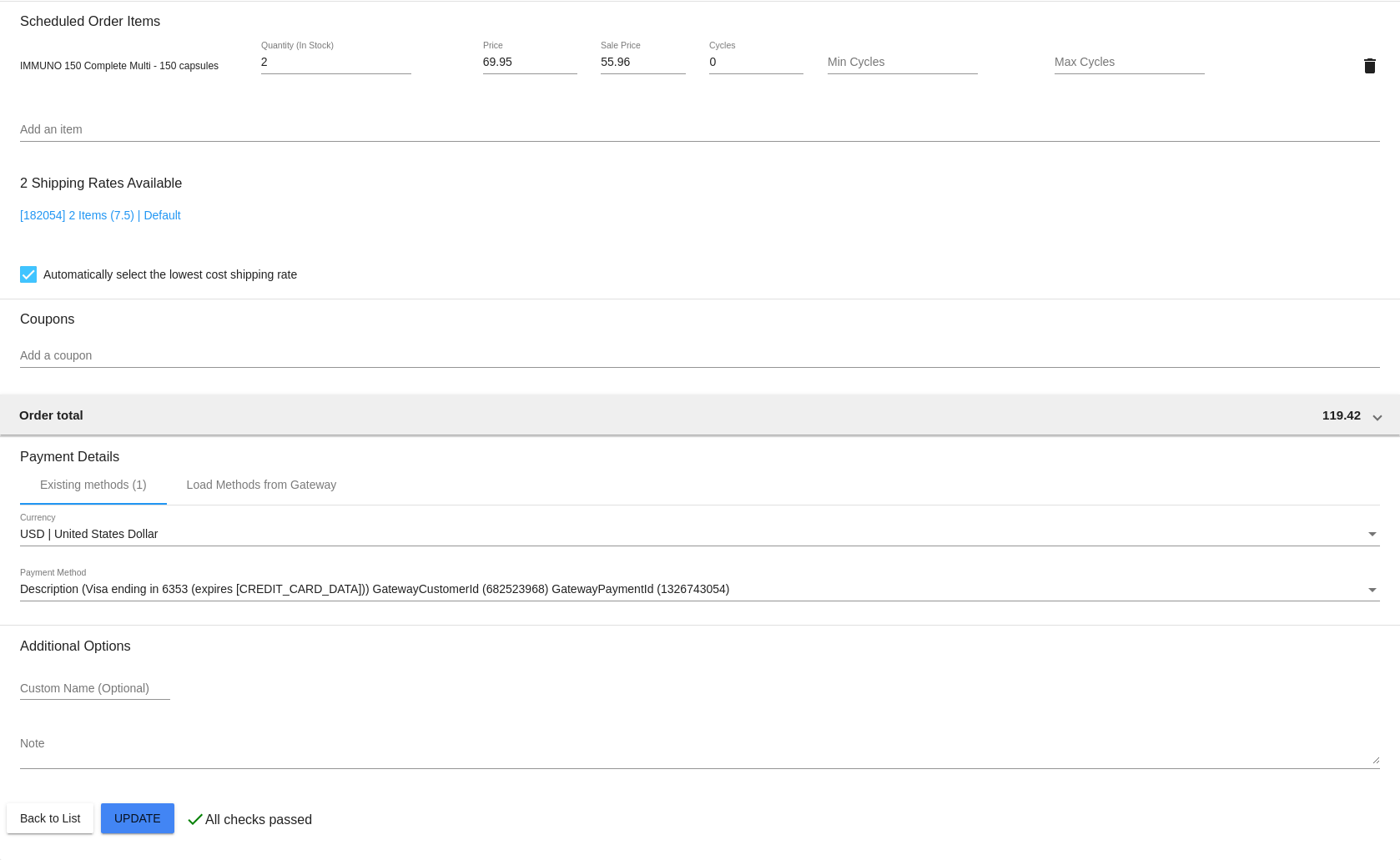
click at [142, 819] on mat-card "Customer 4995340: [PERSON_NAME] [EMAIL_ADDRESS][DOMAIN_NAME] Customer Shipping …" at bounding box center [700, 26] width 1400 height 1668
